Goal: Obtain resource: Obtain resource

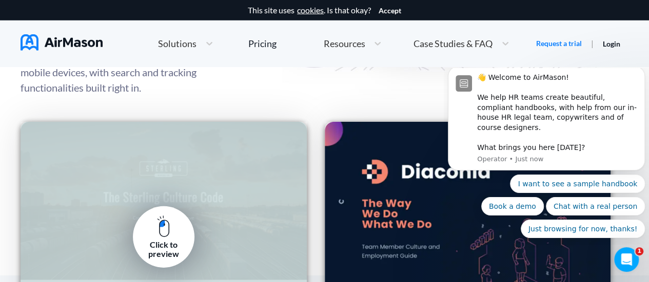
scroll to position [1487, 0]
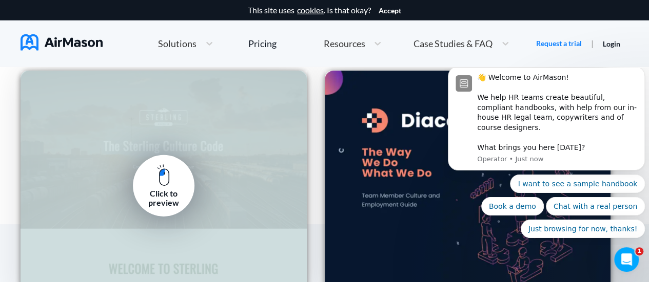
click at [180, 185] on link "Click to preview" at bounding box center [164, 186] width 62 height 62
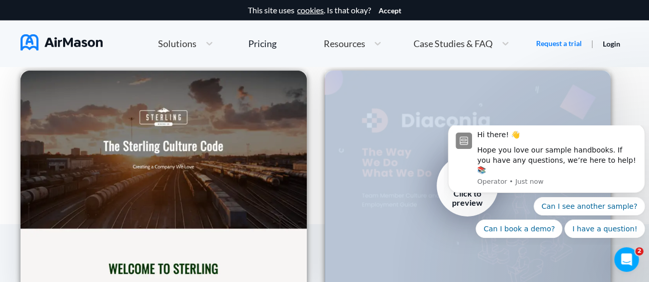
click at [440, 201] on div "Click to preview" at bounding box center [468, 186] width 286 height 231
click at [442, 199] on link "Click to preview" at bounding box center [467, 186] width 62 height 62
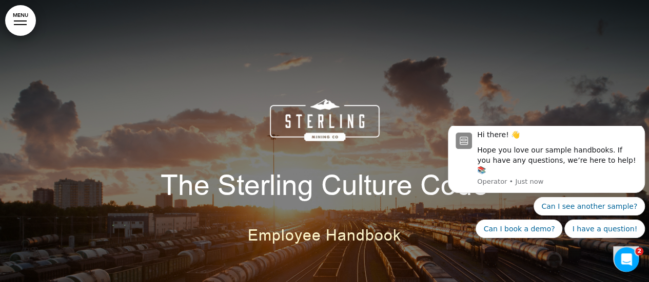
click at [642, 78] on div at bounding box center [324, 184] width 649 height 369
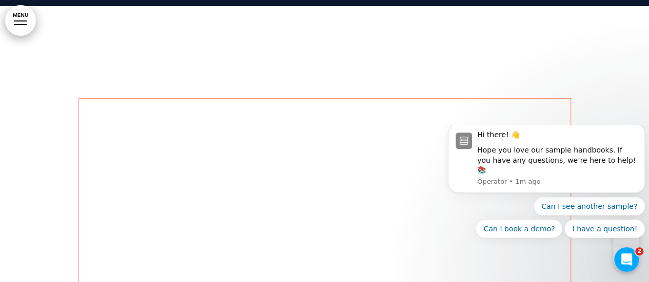
scroll to position [1538, 0]
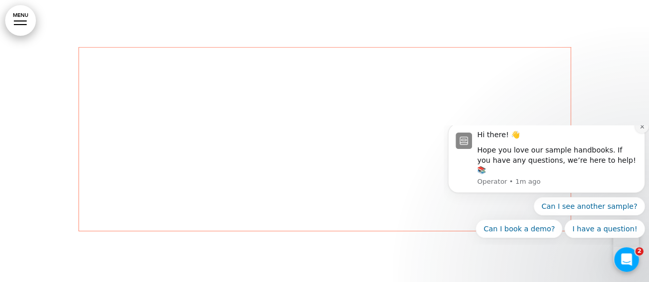
click at [639, 130] on icon "Dismiss notification" at bounding box center [642, 127] width 6 height 6
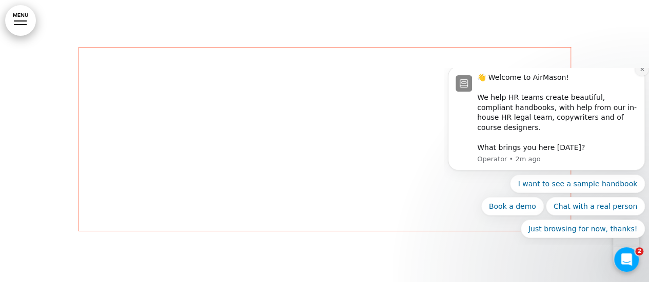
click at [639, 72] on icon "Dismiss notification" at bounding box center [642, 70] width 6 height 6
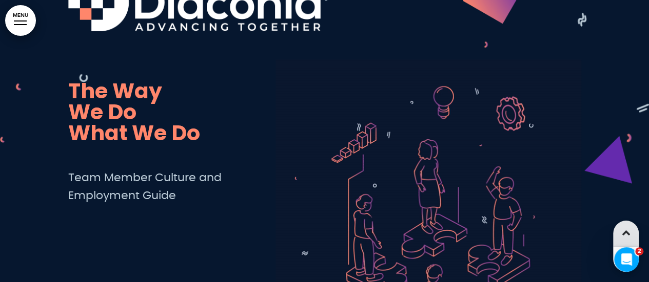
scroll to position [0, 0]
